Goal: Find specific page/section: Find specific page/section

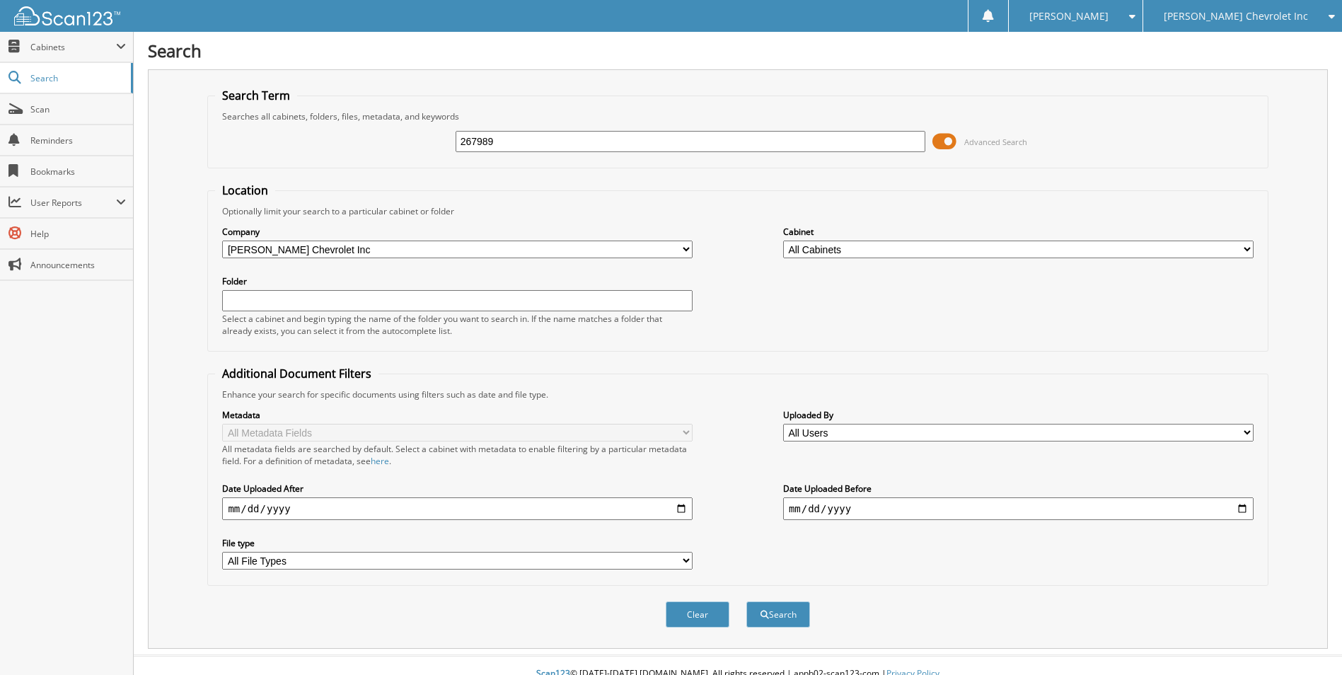
type input "267989"
click at [746, 601] on button "Search" at bounding box center [778, 614] width 64 height 26
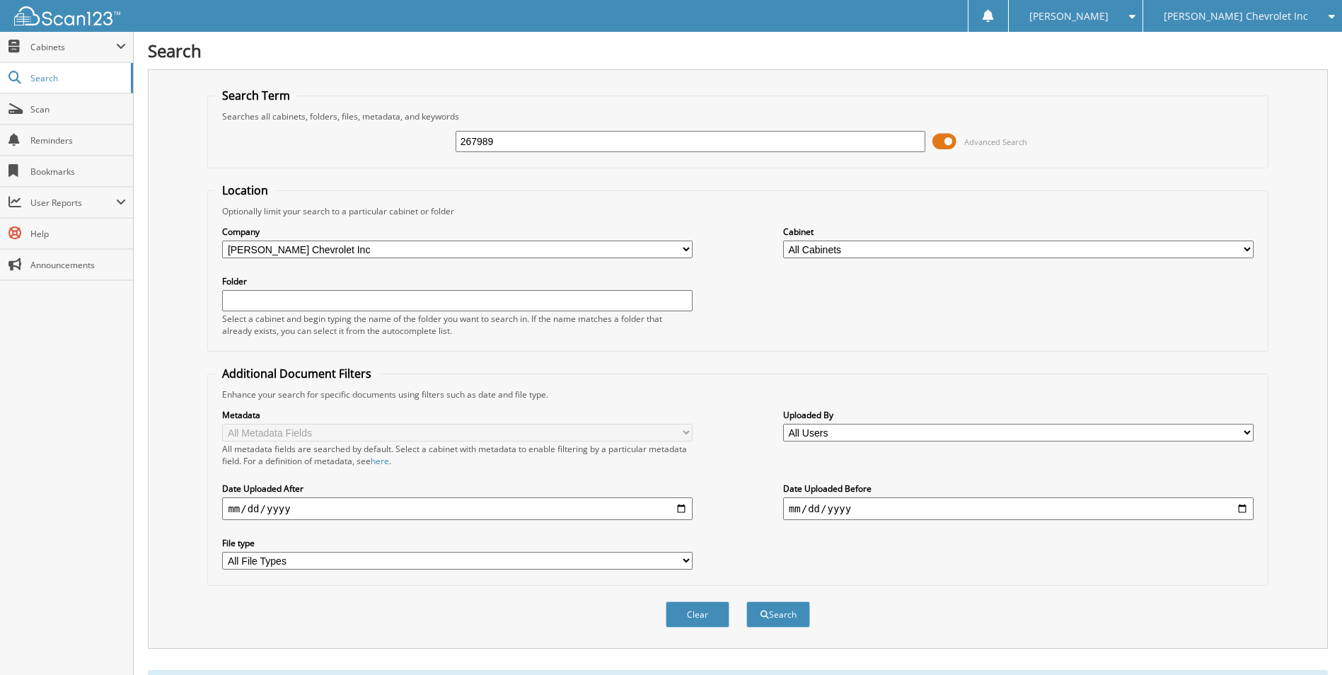
click at [951, 139] on span at bounding box center [944, 141] width 24 height 21
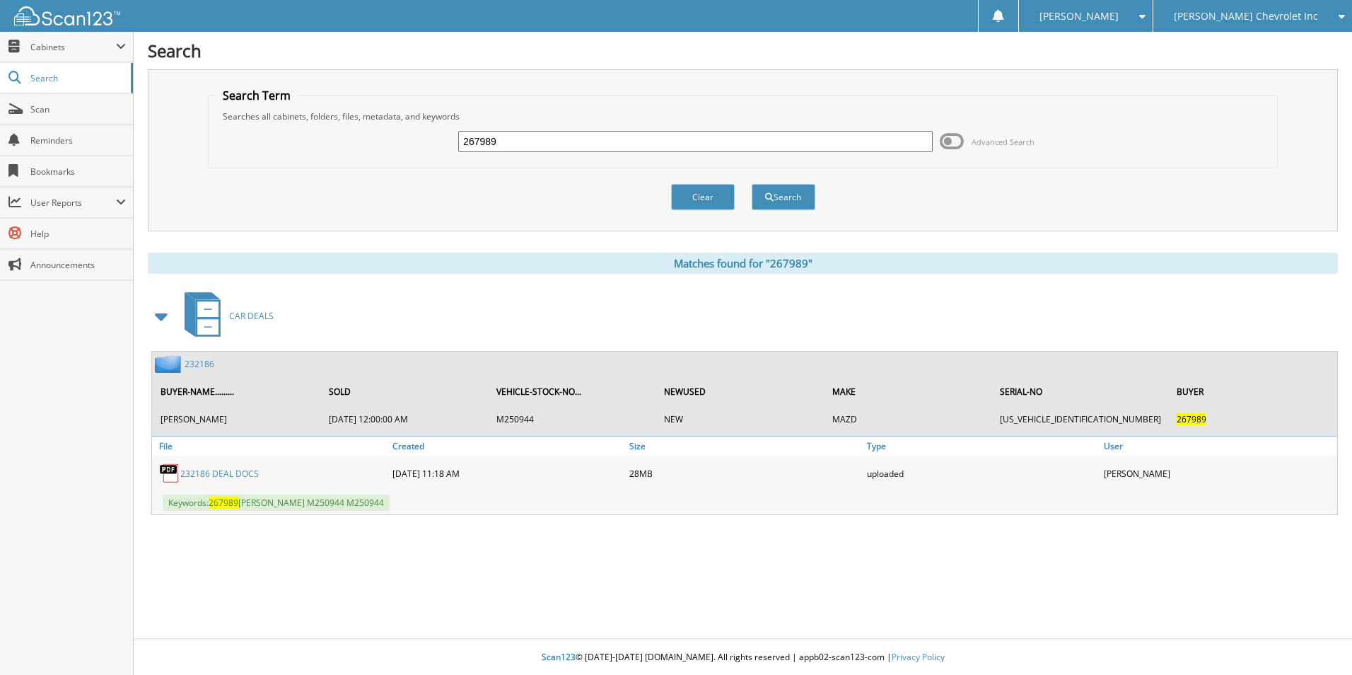
click at [194, 360] on link "232186" at bounding box center [200, 364] width 30 height 12
